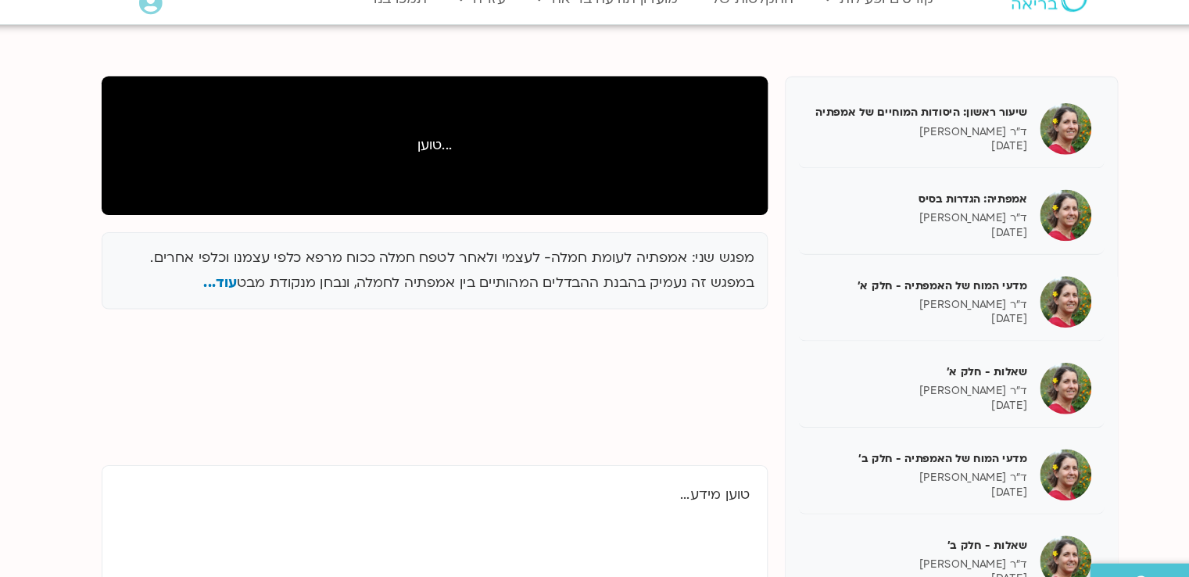
scroll to position [935, 0]
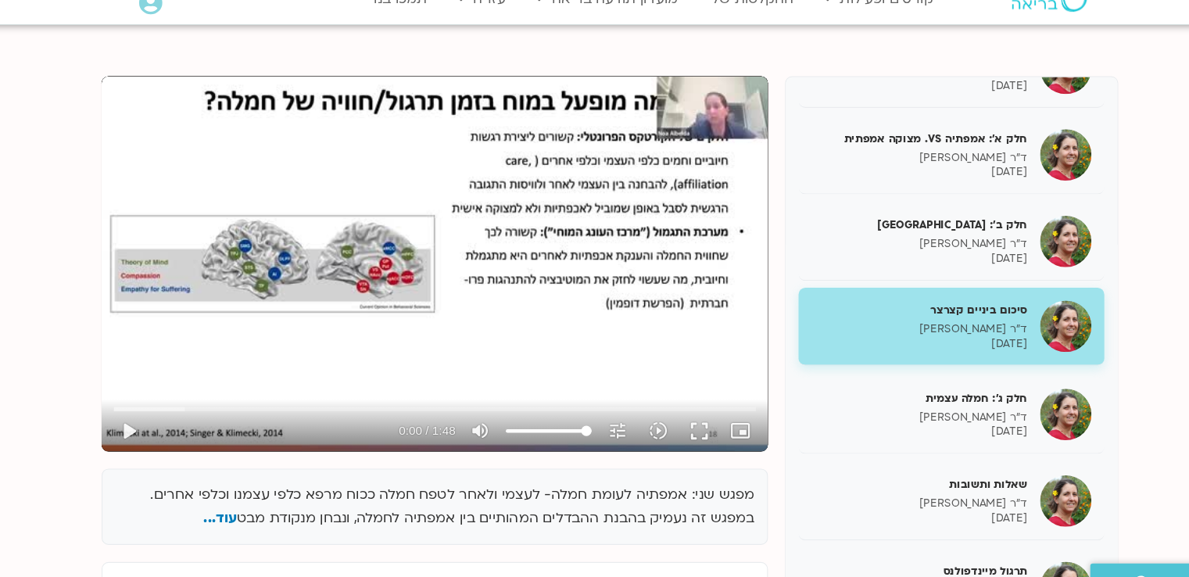
click at [856, 330] on p "ד"ר [PERSON_NAME]" at bounding box center [877, 324] width 197 height 13
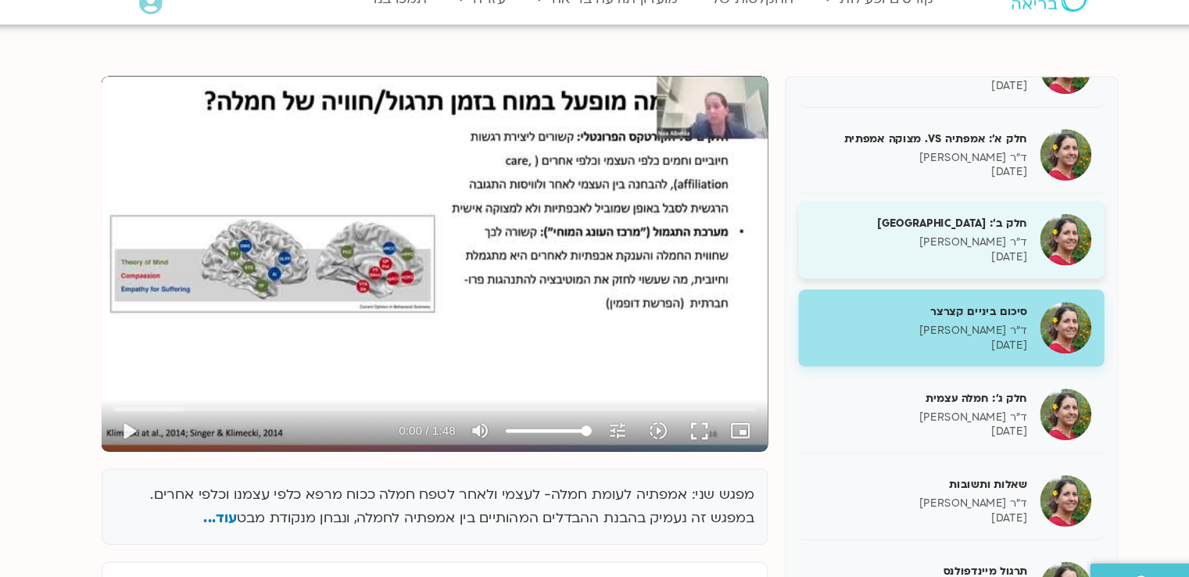
click at [858, 250] on p "ד"ר [PERSON_NAME]" at bounding box center [877, 245] width 197 height 13
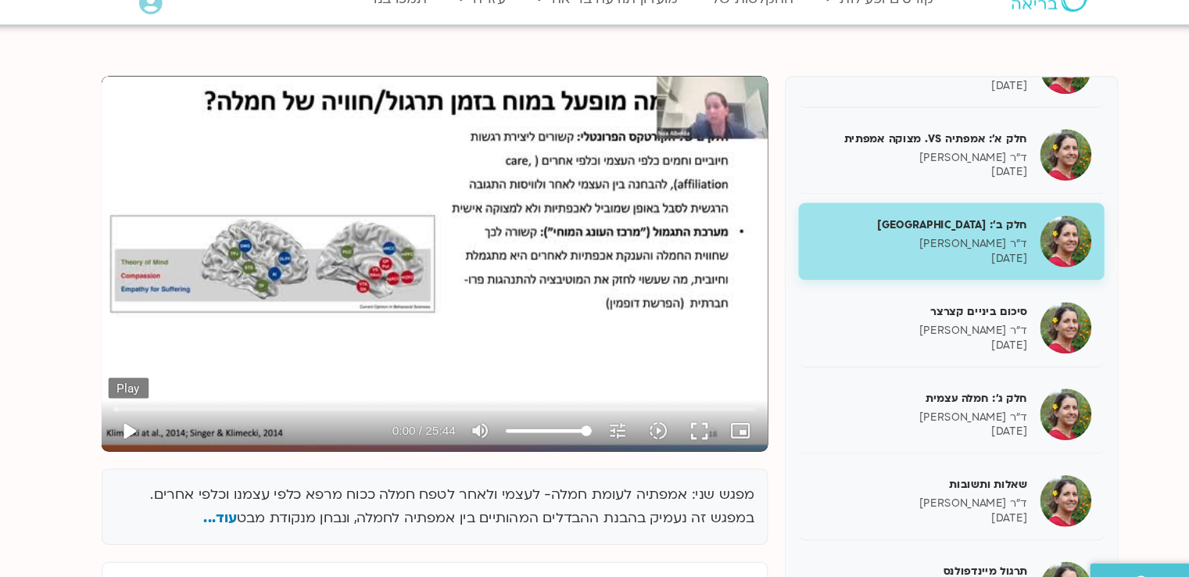
click at [154, 408] on button "play_arrow" at bounding box center [156, 418] width 38 height 38
click at [723, 396] on input "Seek" at bounding box center [434, 396] width 586 height 9
click at [702, 394] on input "Seek" at bounding box center [434, 396] width 586 height 9
click at [714, 396] on input "Seek" at bounding box center [434, 396] width 586 height 9
click at [156, 415] on button "play_arrow" at bounding box center [156, 418] width 38 height 38
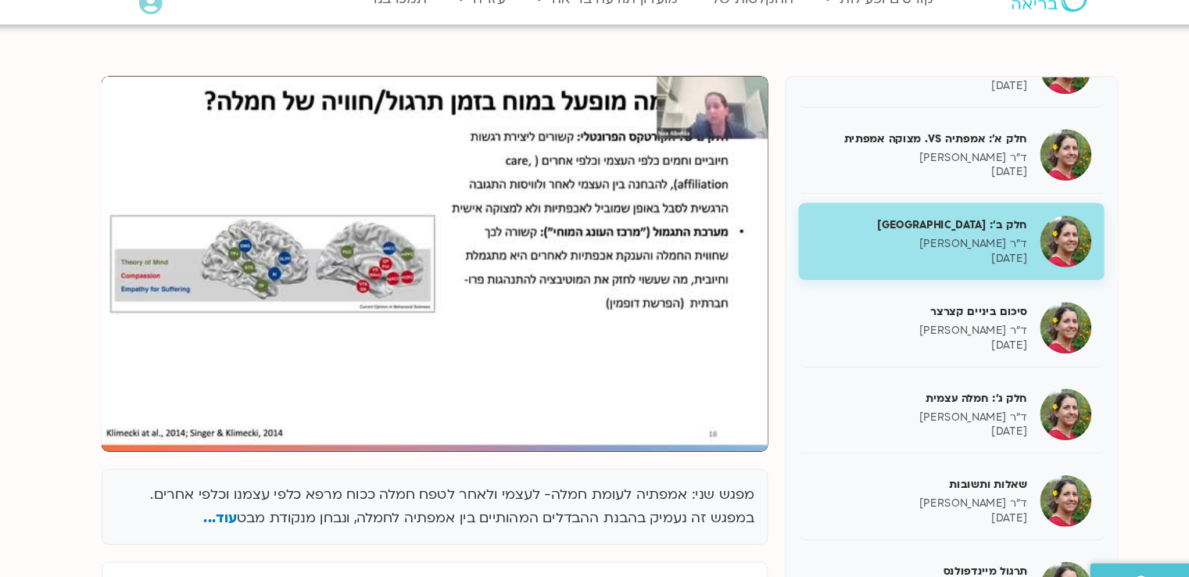
type input "1544"
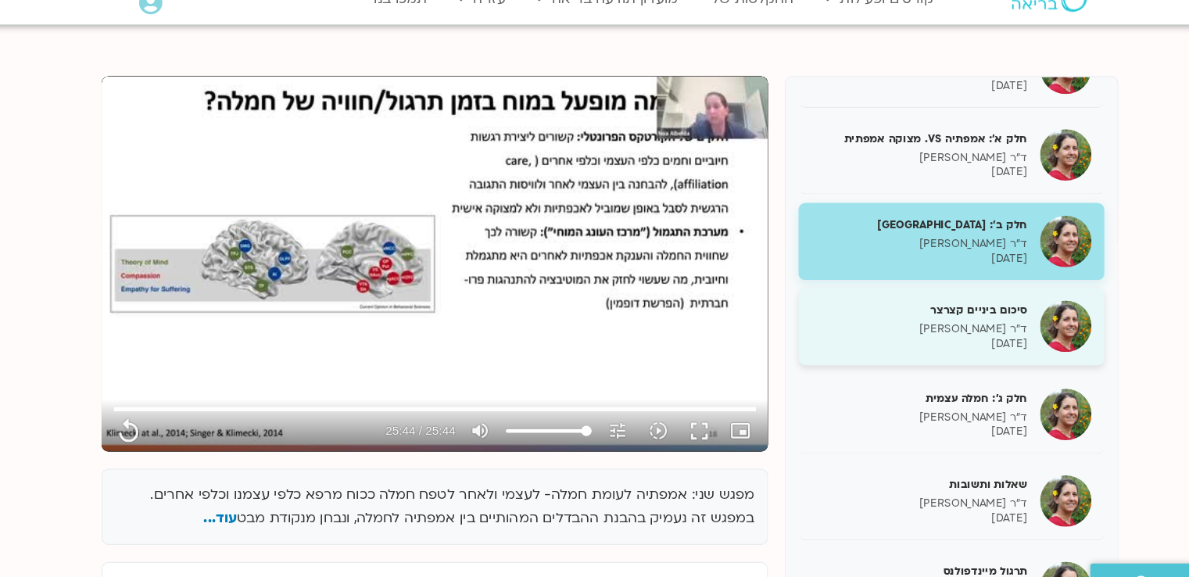
click at [878, 324] on div "סיכום ביניים קצרצר ד"ר [PERSON_NAME] [DATE]" at bounding box center [877, 322] width 197 height 45
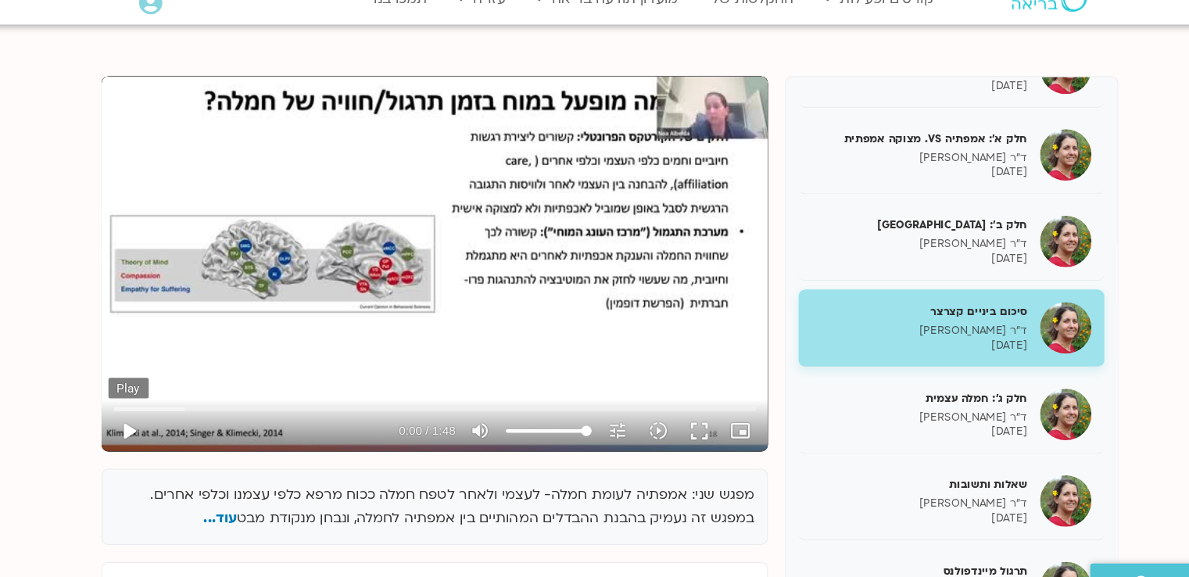
click at [152, 414] on button "play_arrow" at bounding box center [156, 418] width 38 height 38
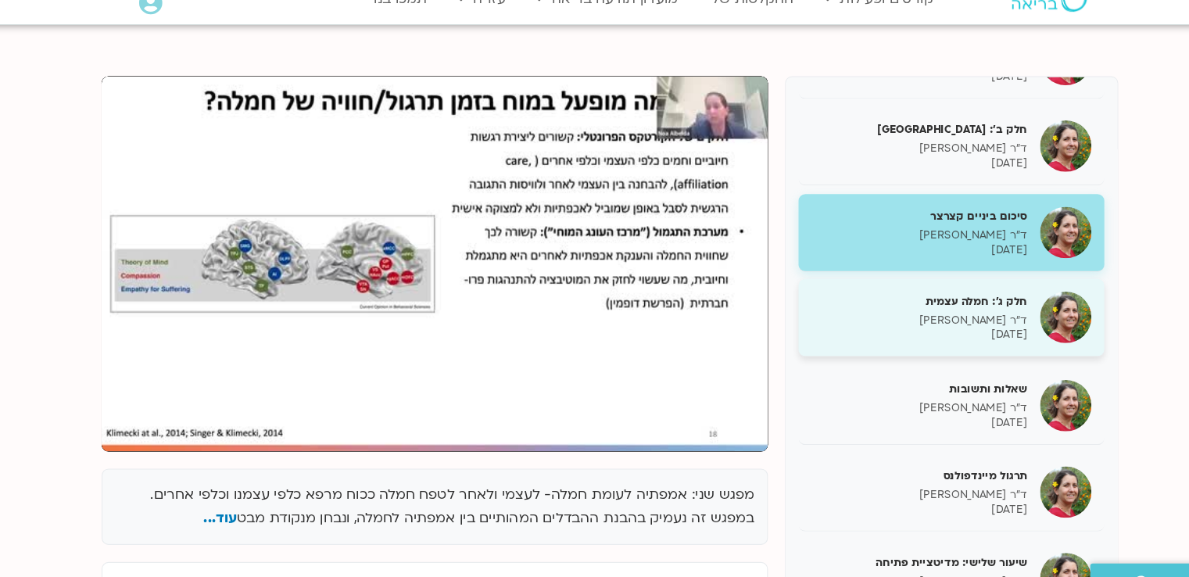
scroll to position [1078, 0]
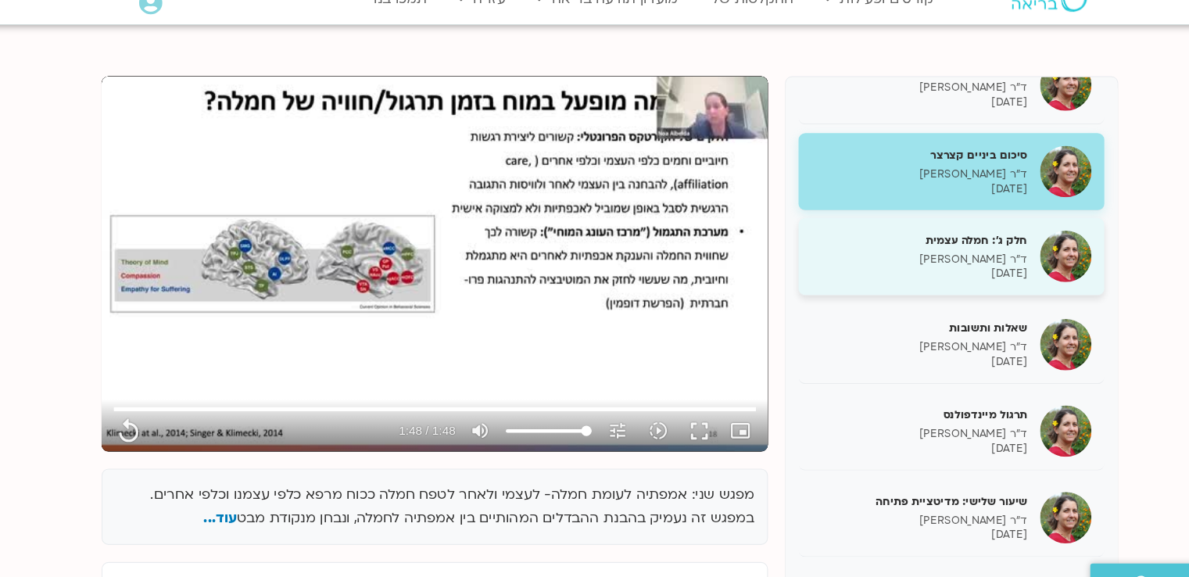
type input "108"
click at [842, 263] on p "ד"ר [PERSON_NAME]" at bounding box center [877, 260] width 197 height 13
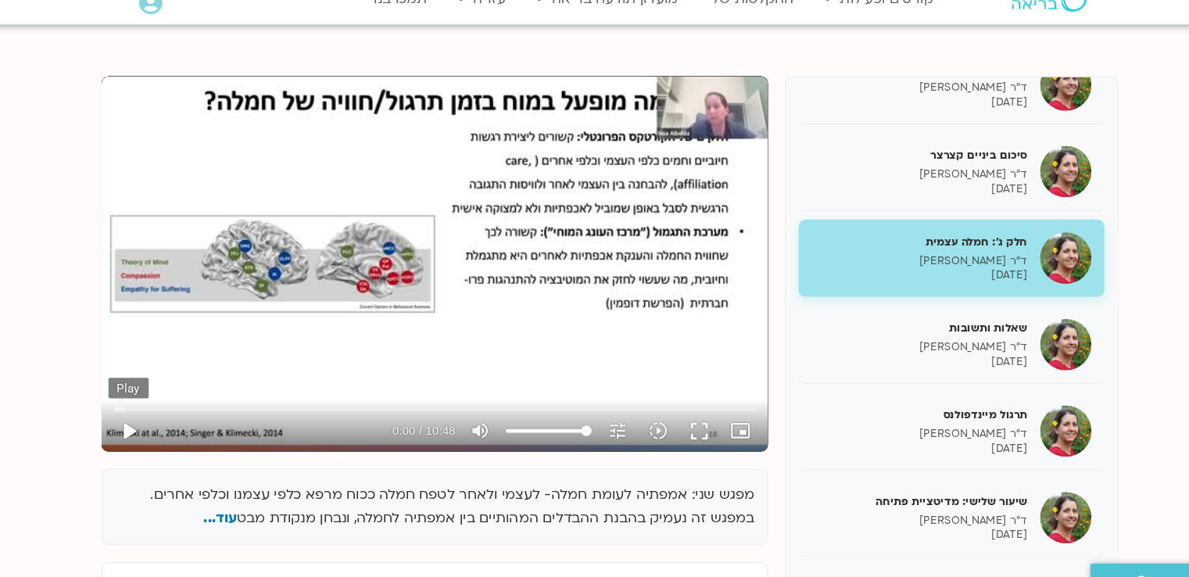
click at [152, 414] on button "play_arrow" at bounding box center [156, 418] width 38 height 38
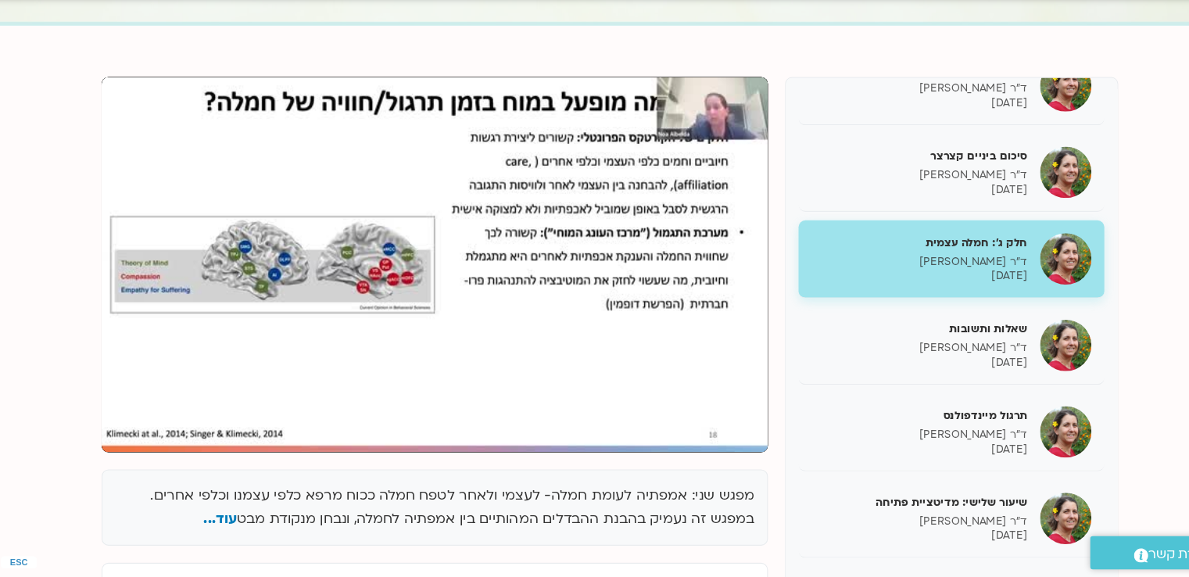
scroll to position [131, 0]
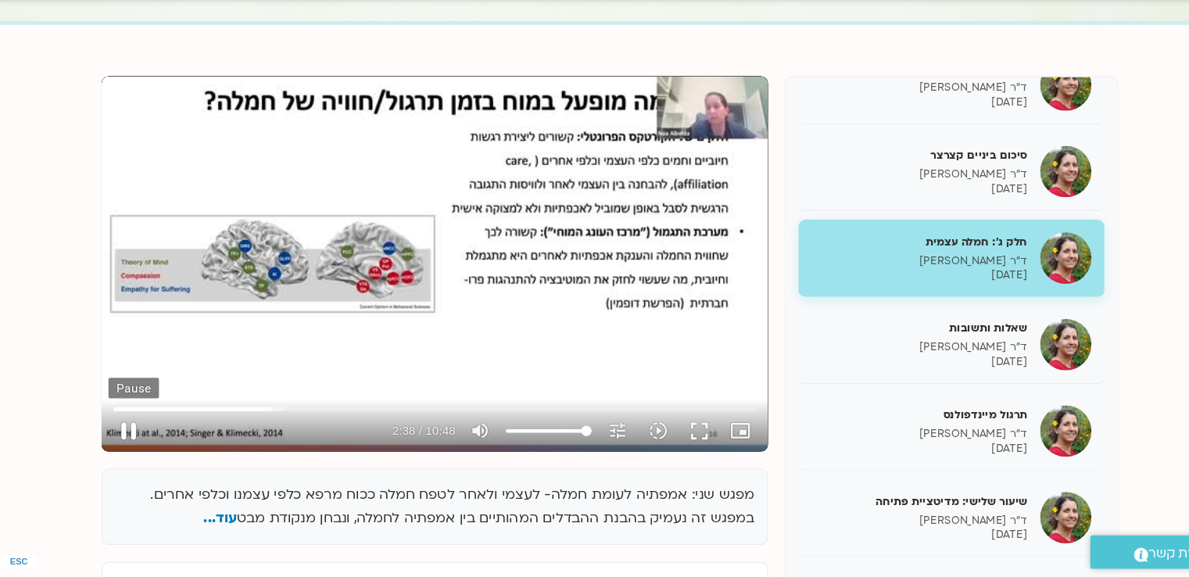
click at [149, 438] on button "pause" at bounding box center [156, 443] width 38 height 38
click at [149, 438] on button "play_arrow" at bounding box center [156, 443] width 38 height 38
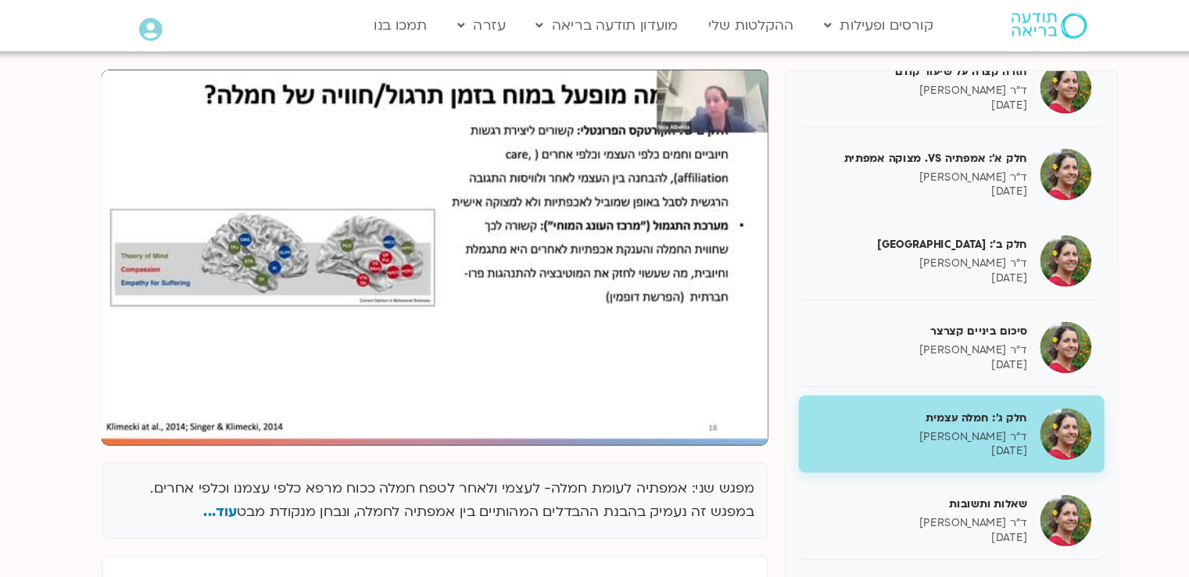
scroll to position [109, 0]
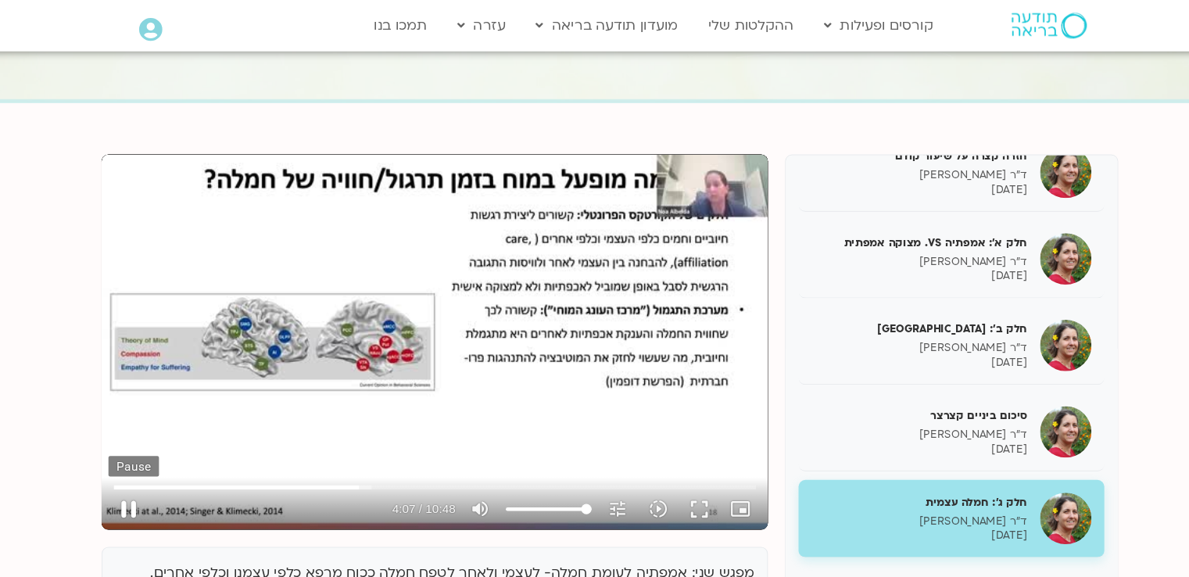
click at [146, 464] on button "pause" at bounding box center [156, 465] width 38 height 38
click at [153, 464] on button "play_arrow" at bounding box center [156, 465] width 38 height 38
click at [152, 466] on button "pause" at bounding box center [156, 465] width 38 height 38
click at [153, 464] on button "play_arrow" at bounding box center [156, 465] width 38 height 38
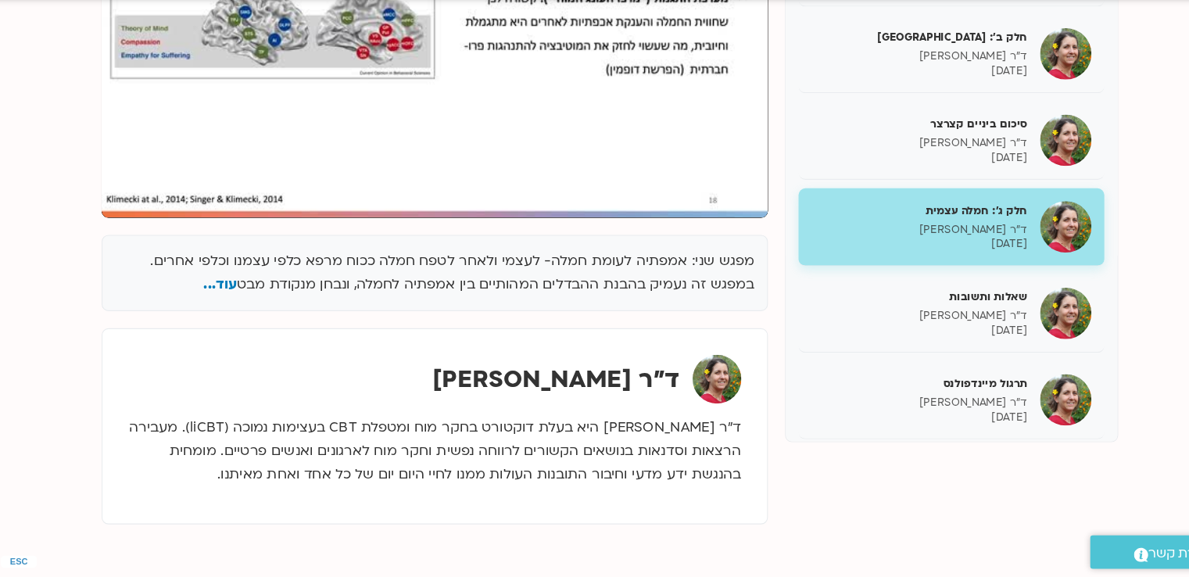
scroll to position [840, 0]
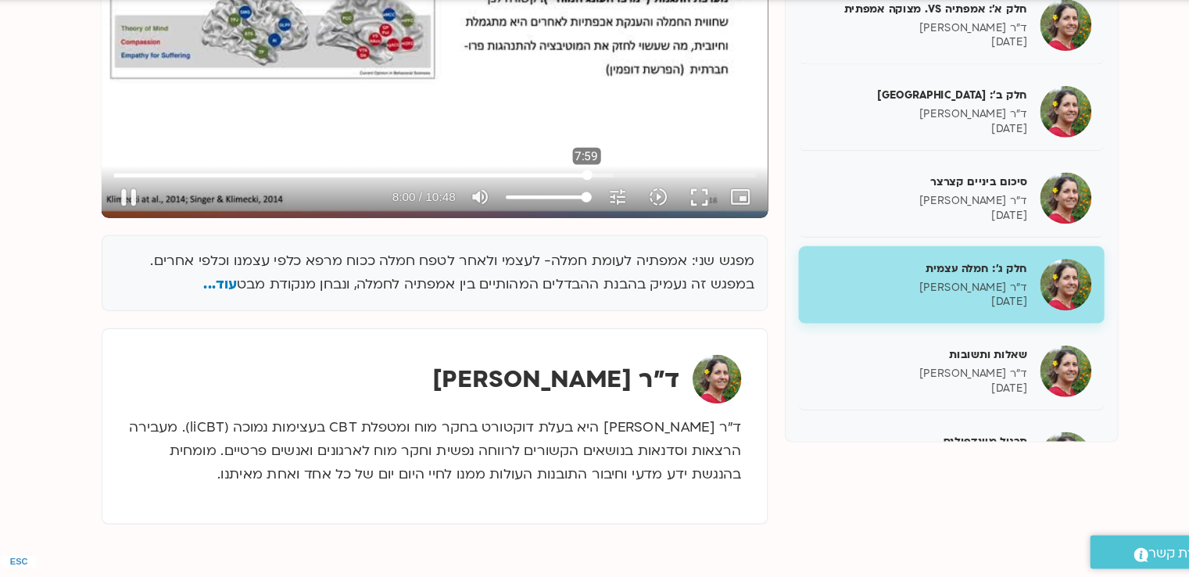
click at [573, 209] on input "Seek" at bounding box center [434, 209] width 586 height 9
click at [547, 207] on input "Seek" at bounding box center [434, 209] width 586 height 9
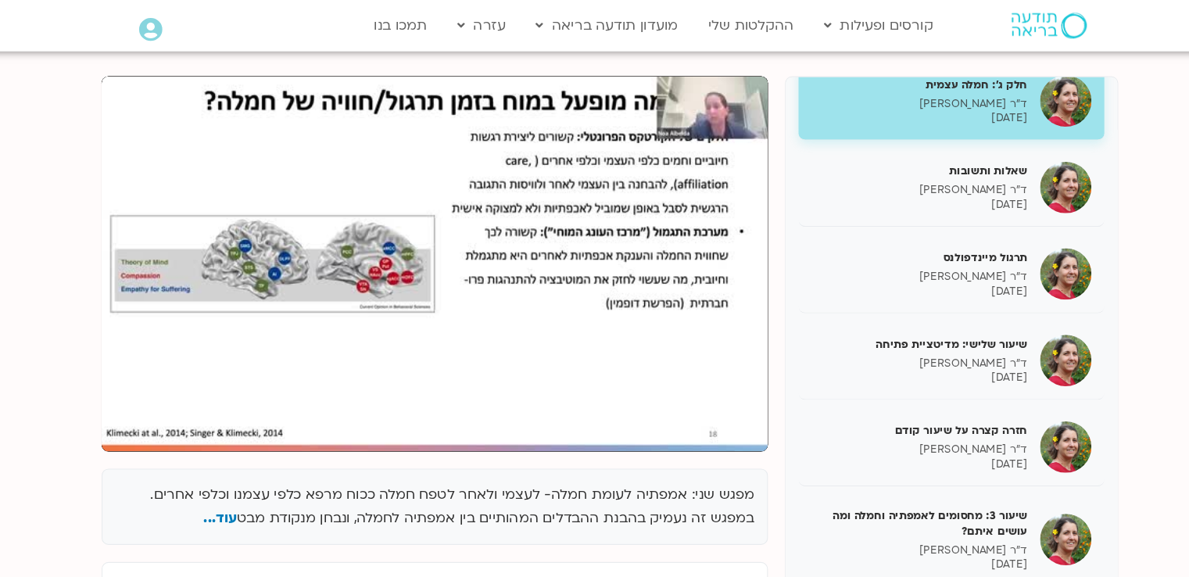
scroll to position [1198, 0]
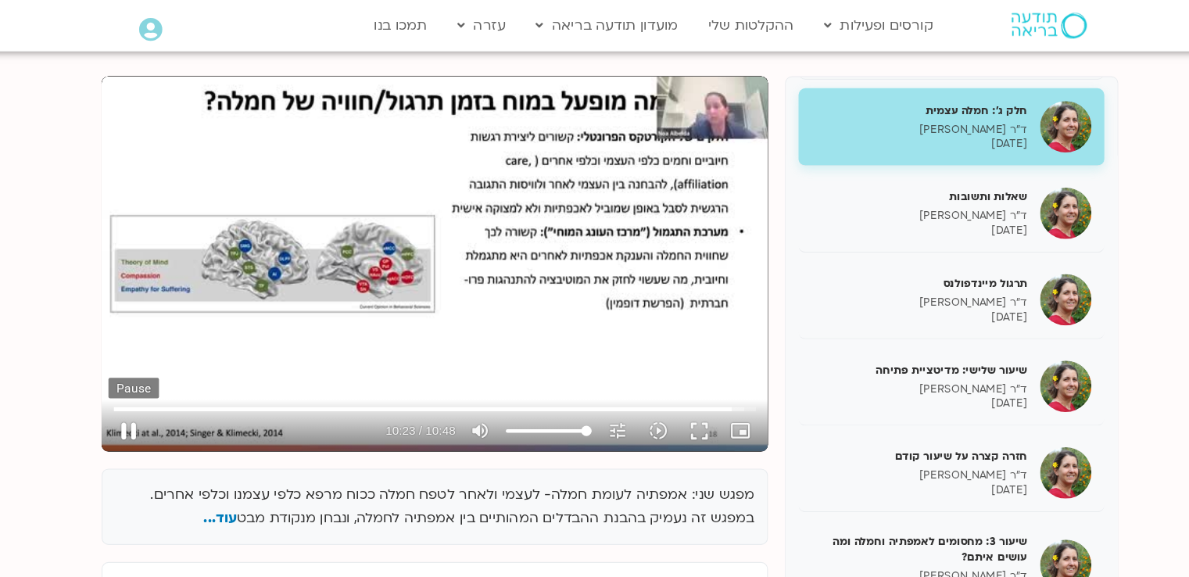
click at [156, 394] on button "pause" at bounding box center [156, 393] width 38 height 38
click at [152, 392] on button "play_arrow" at bounding box center [156, 393] width 38 height 38
click at [157, 395] on button "pause" at bounding box center [156, 393] width 38 height 38
click at [150, 392] on button "play_arrow" at bounding box center [156, 393] width 38 height 38
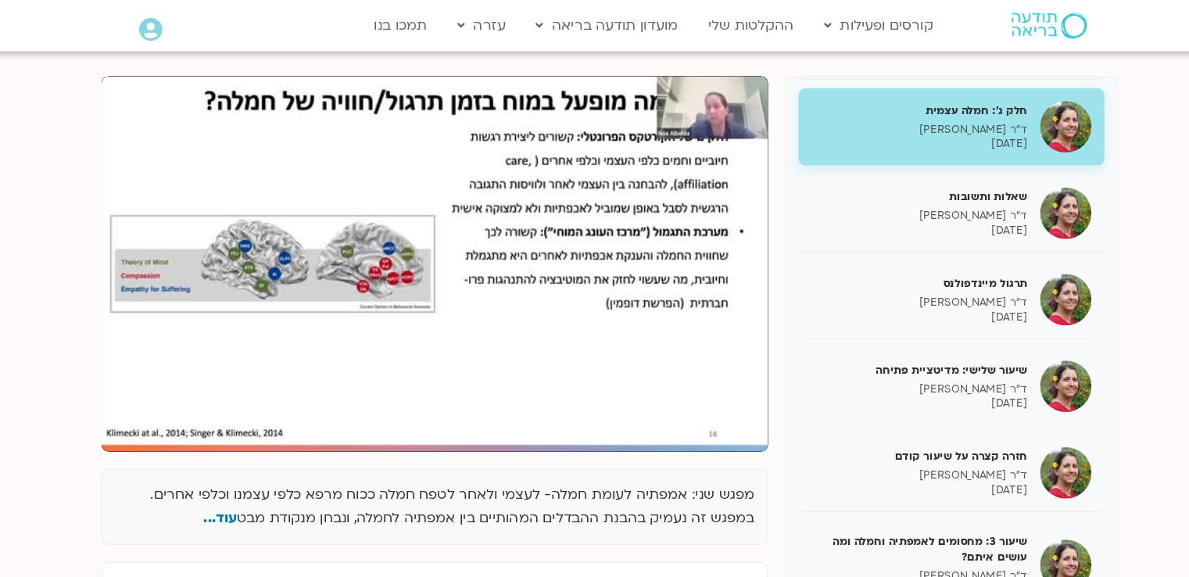
type input "648"
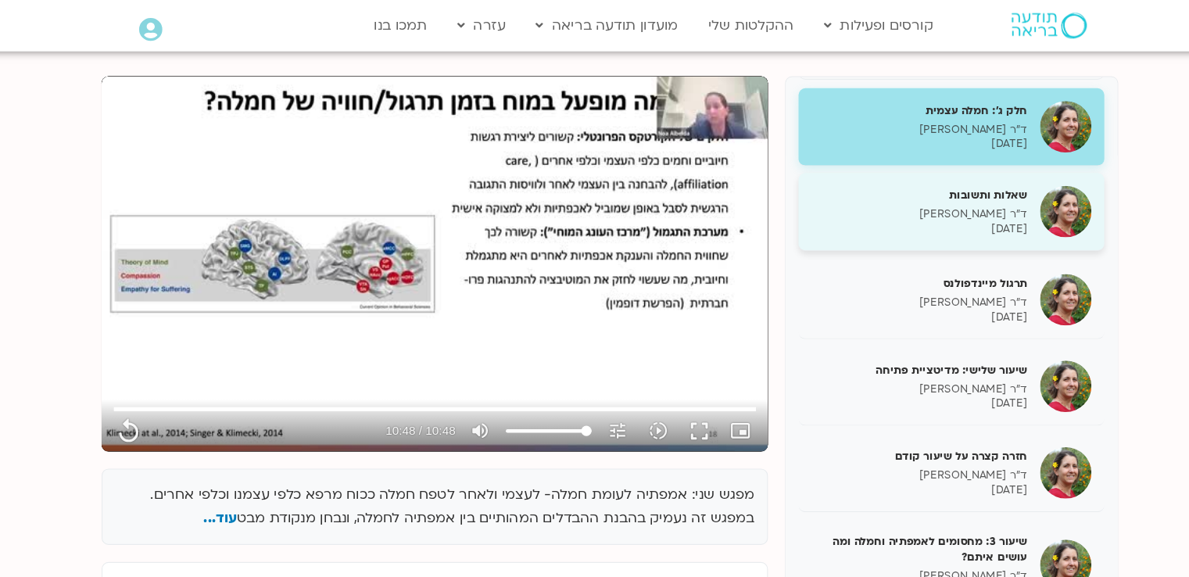
click at [852, 185] on h5 "שאלות ותשובות" at bounding box center [877, 178] width 197 height 14
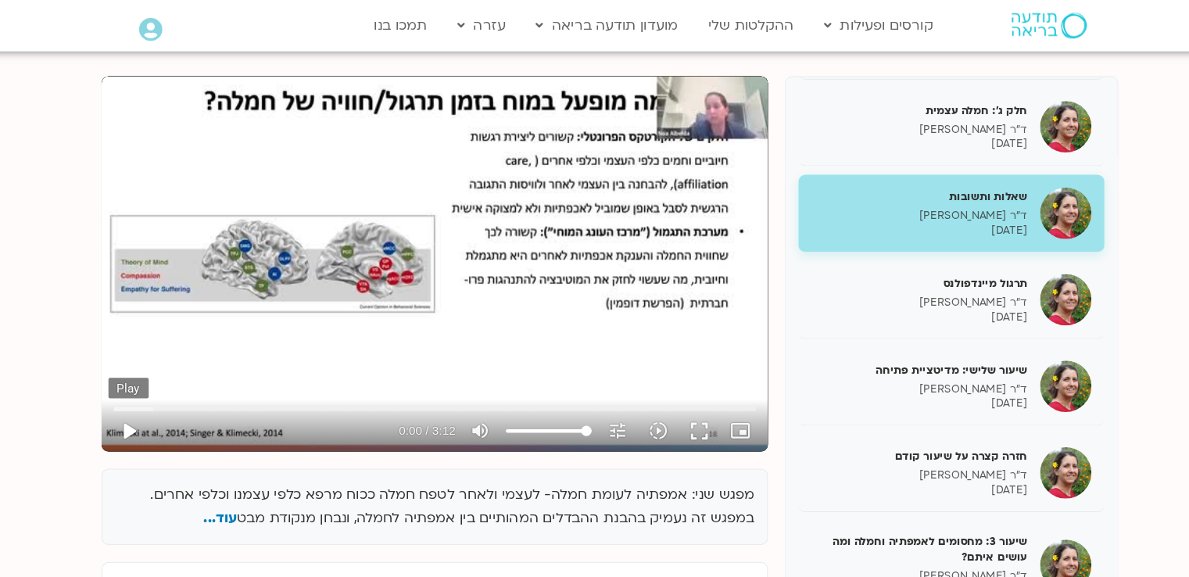
click at [156, 392] on button "play_arrow" at bounding box center [156, 393] width 38 height 38
click at [148, 392] on button "pause" at bounding box center [156, 393] width 38 height 38
click at [158, 392] on button "play_arrow" at bounding box center [156, 393] width 38 height 38
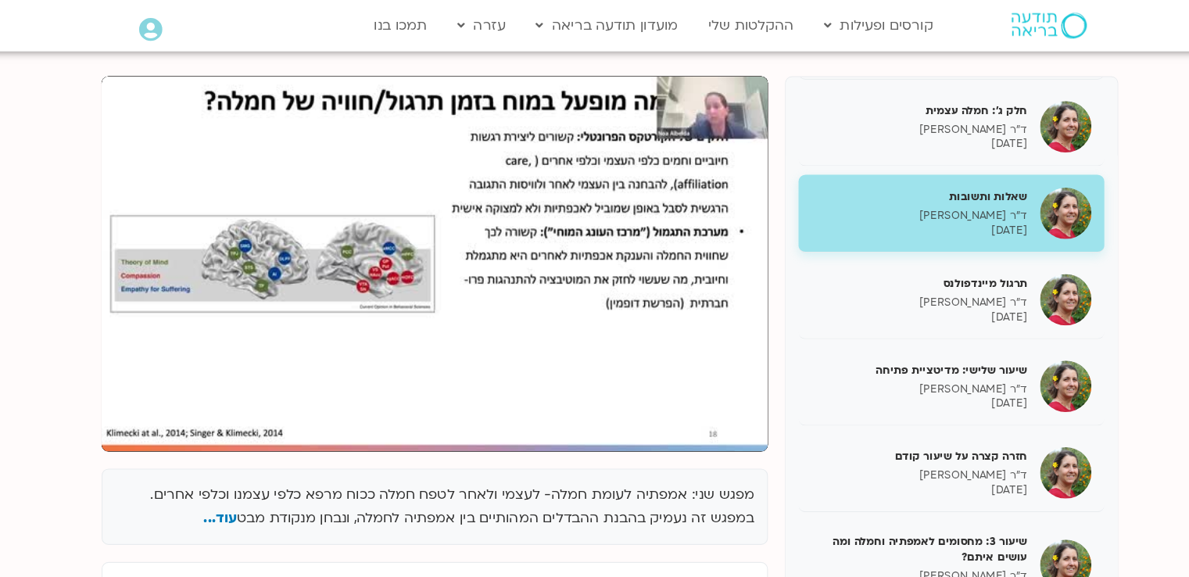
type input "192"
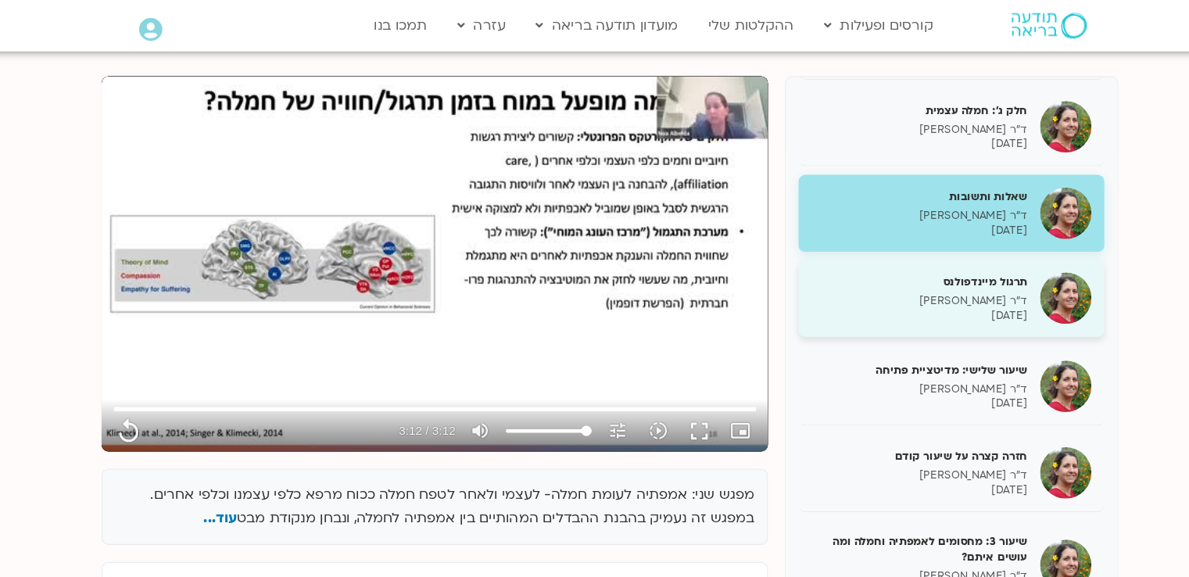
click at [872, 280] on p "ד"ר [PERSON_NAME]" at bounding box center [877, 274] width 197 height 13
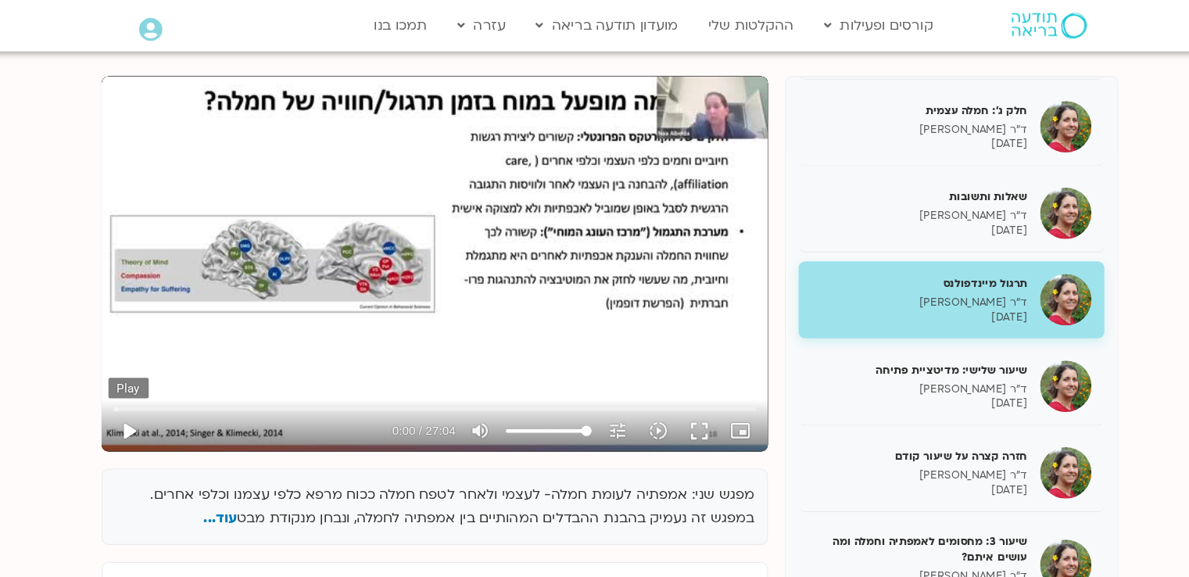
click at [152, 393] on button "play_arrow" at bounding box center [156, 393] width 38 height 38
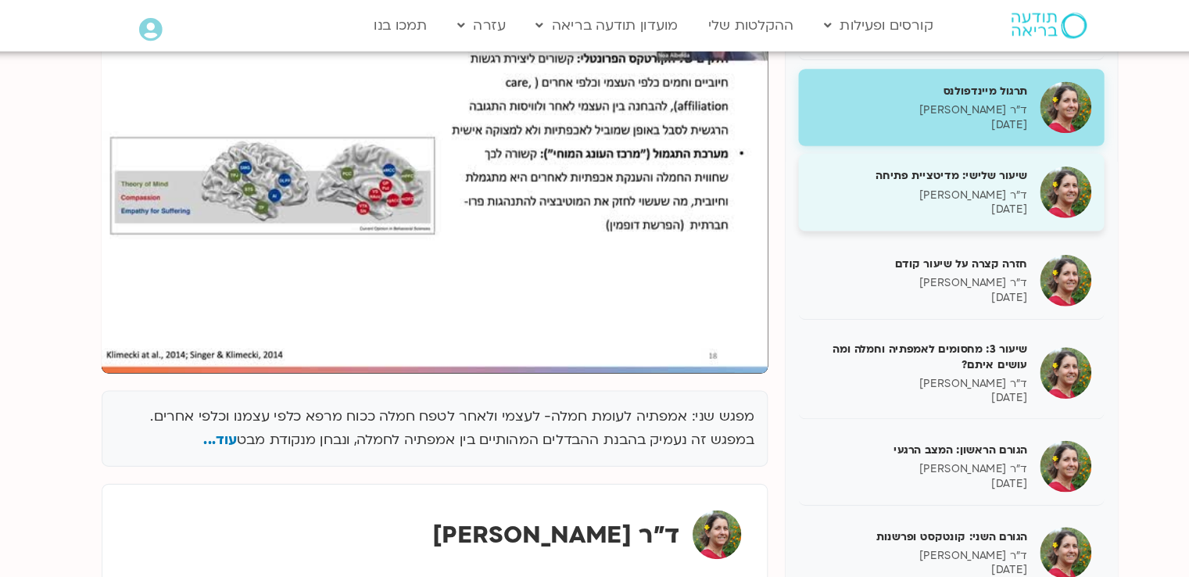
scroll to position [1269, 0]
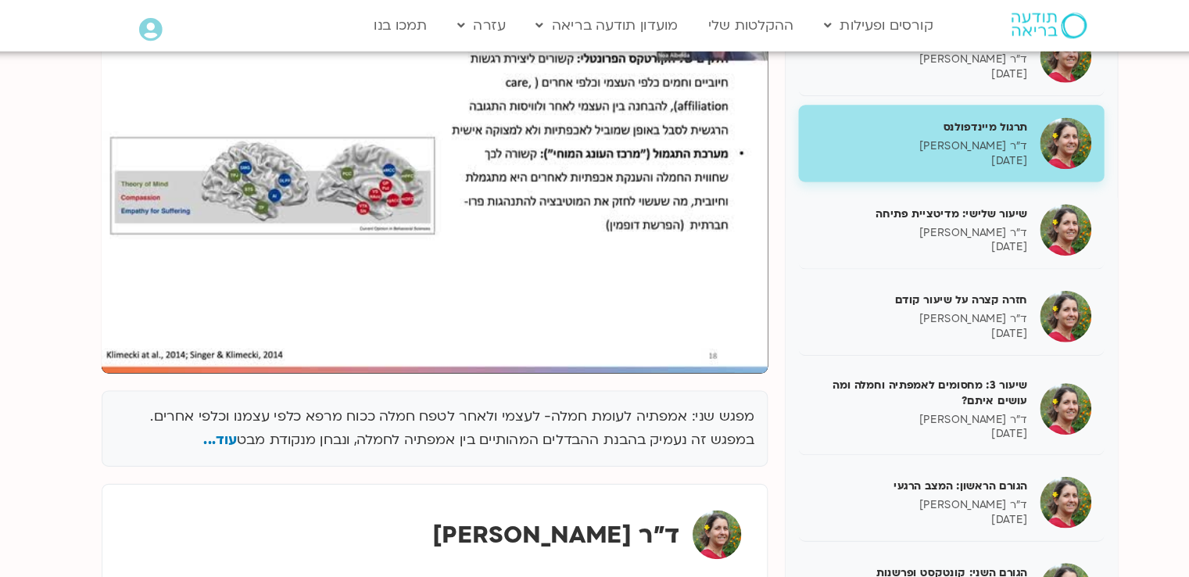
type input "1624"
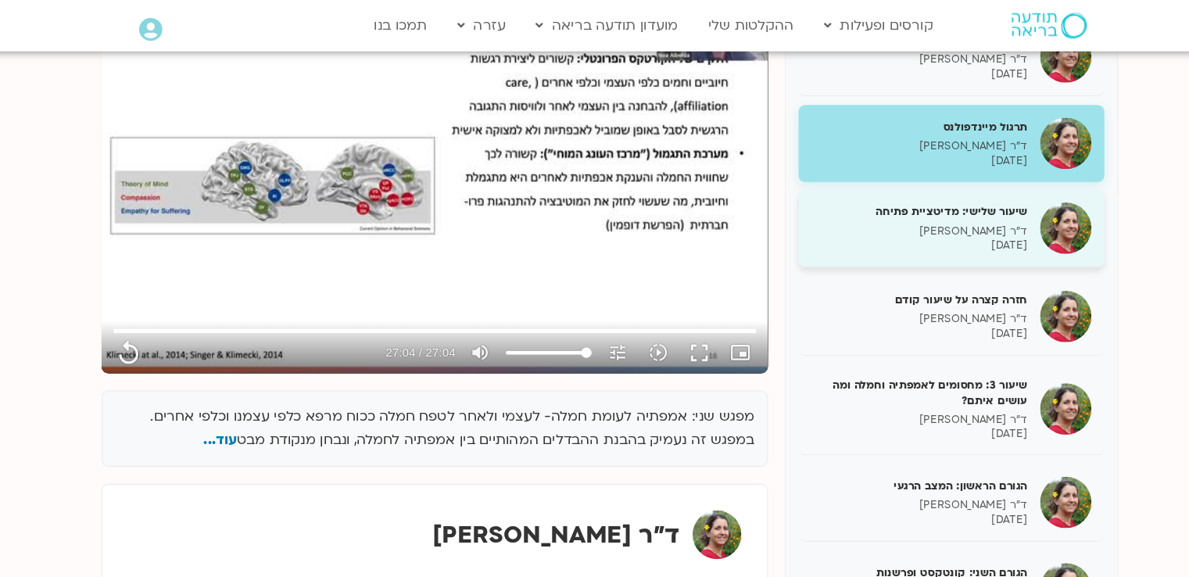
click at [868, 217] on p "ד"ר [PERSON_NAME]" at bounding box center [877, 211] width 197 height 13
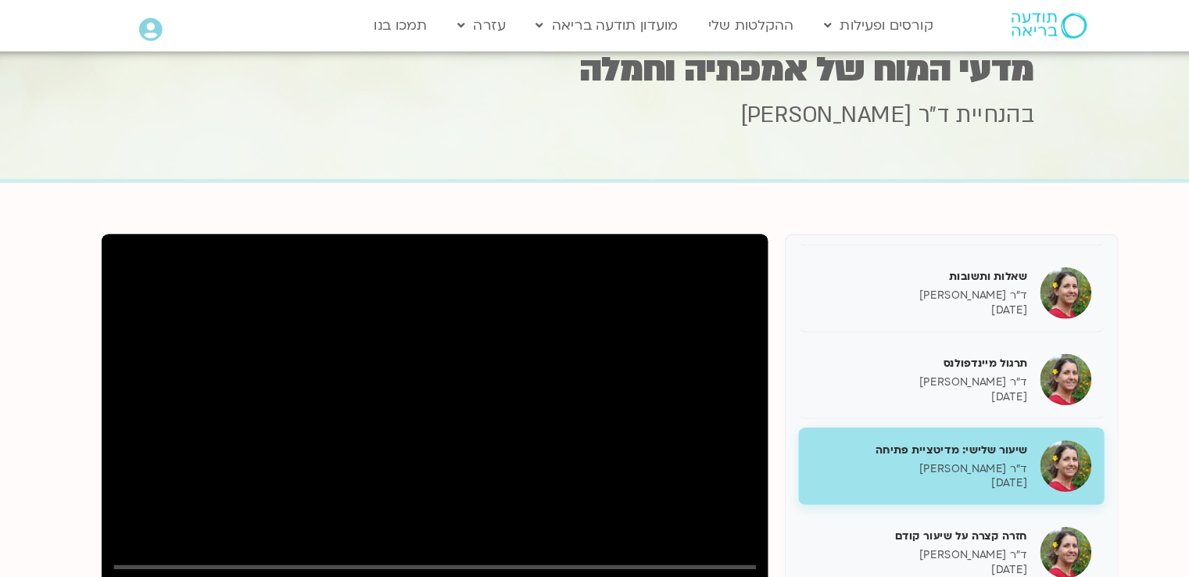
scroll to position [279, 0]
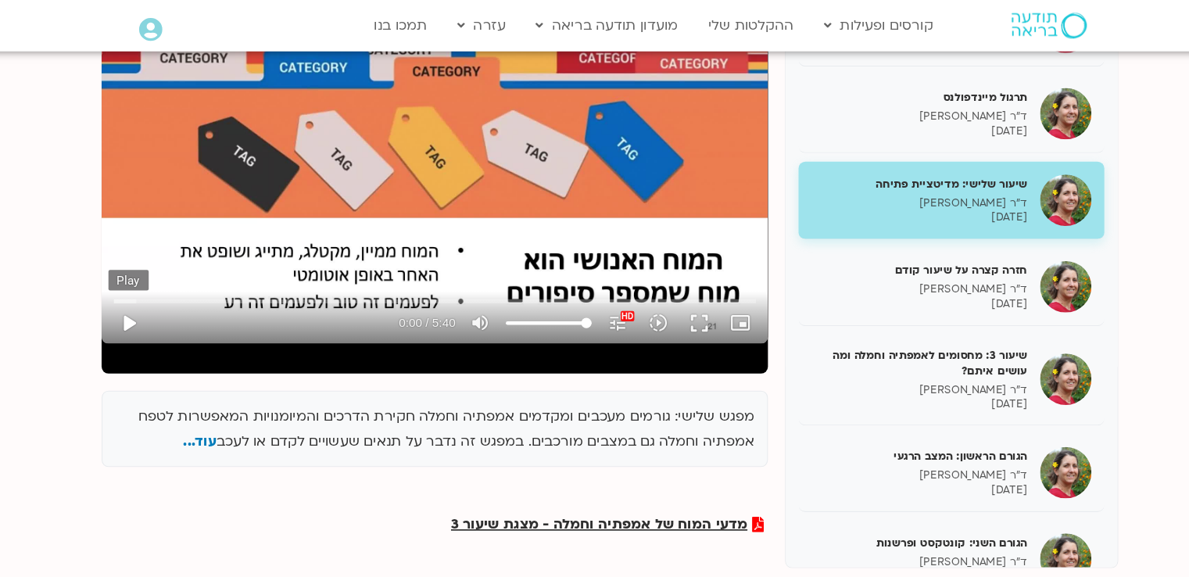
click at [154, 294] on button "play_arrow" at bounding box center [156, 295] width 38 height 38
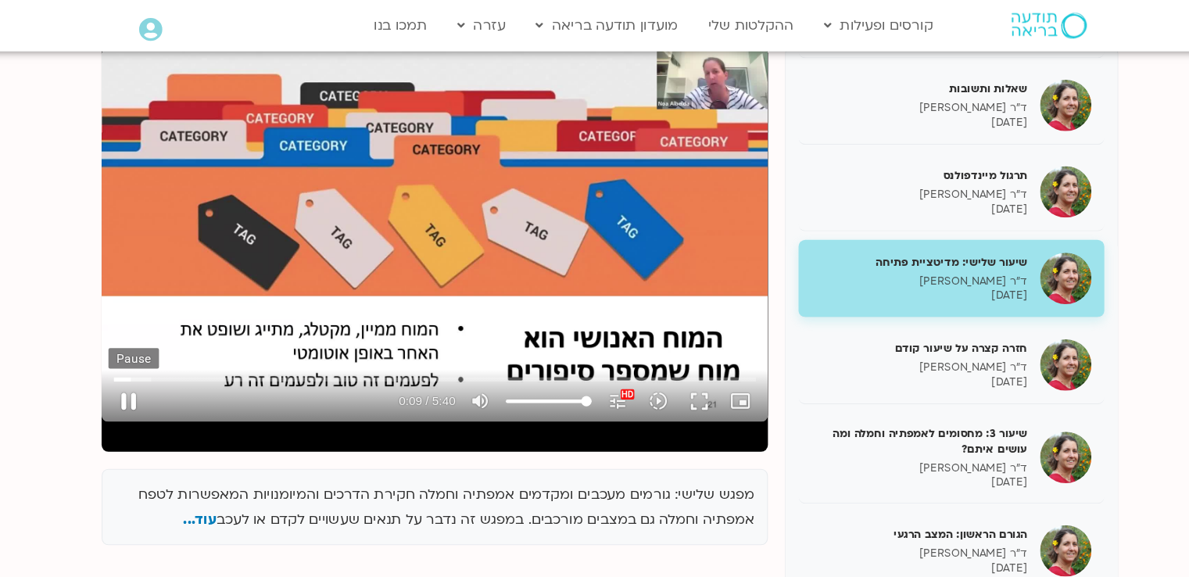
click at [156, 366] on button "pause" at bounding box center [156, 366] width 38 height 38
type input "9.305471"
